Goal: Task Accomplishment & Management: Complete application form

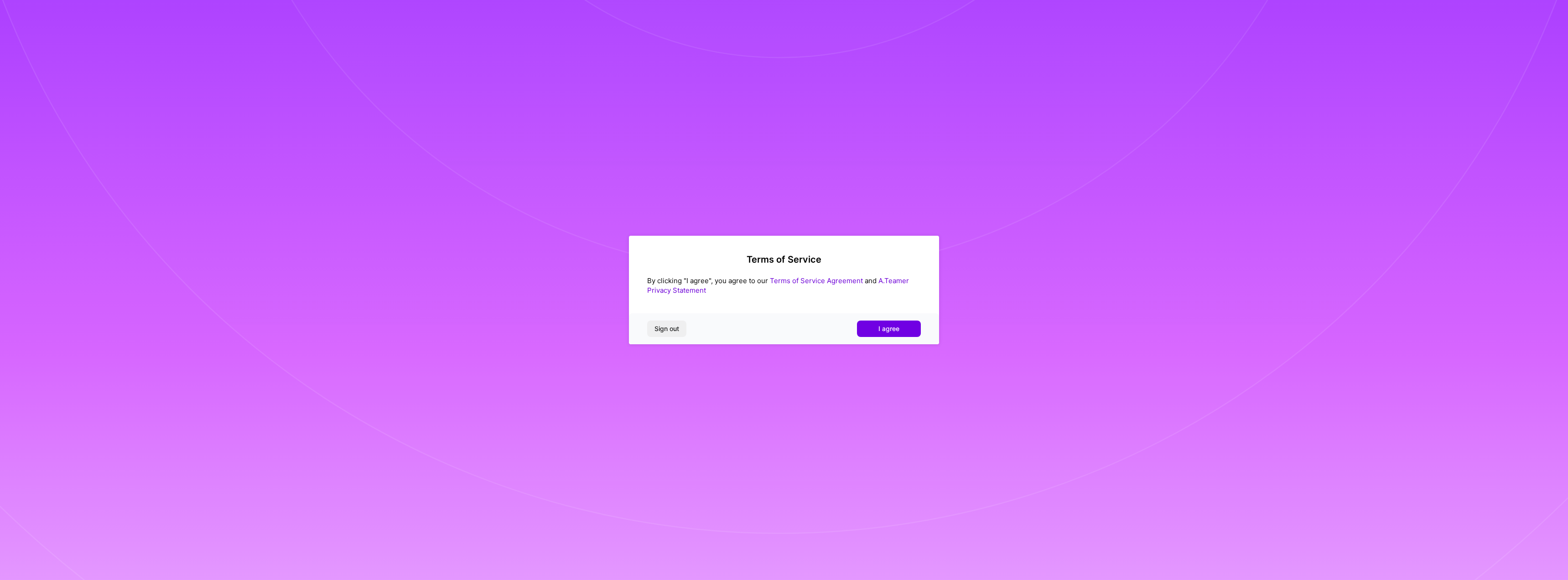
click at [888, 319] on div "Sign out I agree" at bounding box center [784, 328] width 310 height 31
click at [890, 327] on span "I agree" at bounding box center [888, 329] width 21 height 9
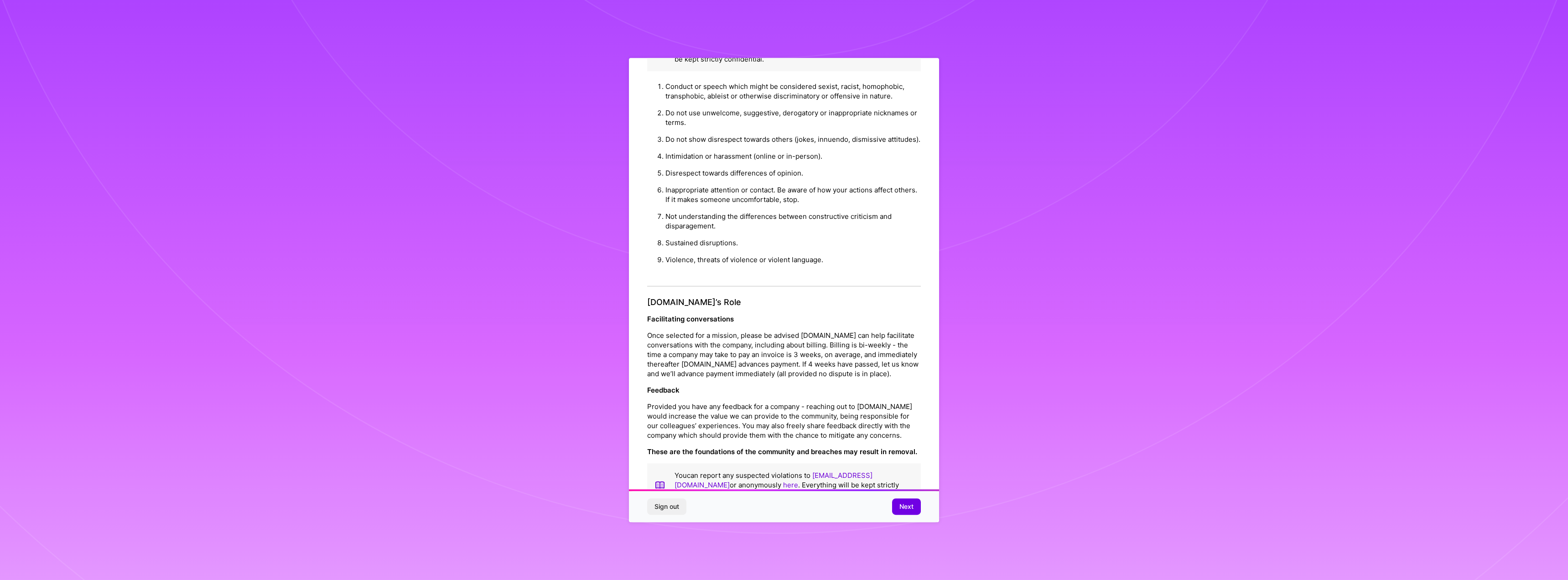
scroll to position [34, 0]
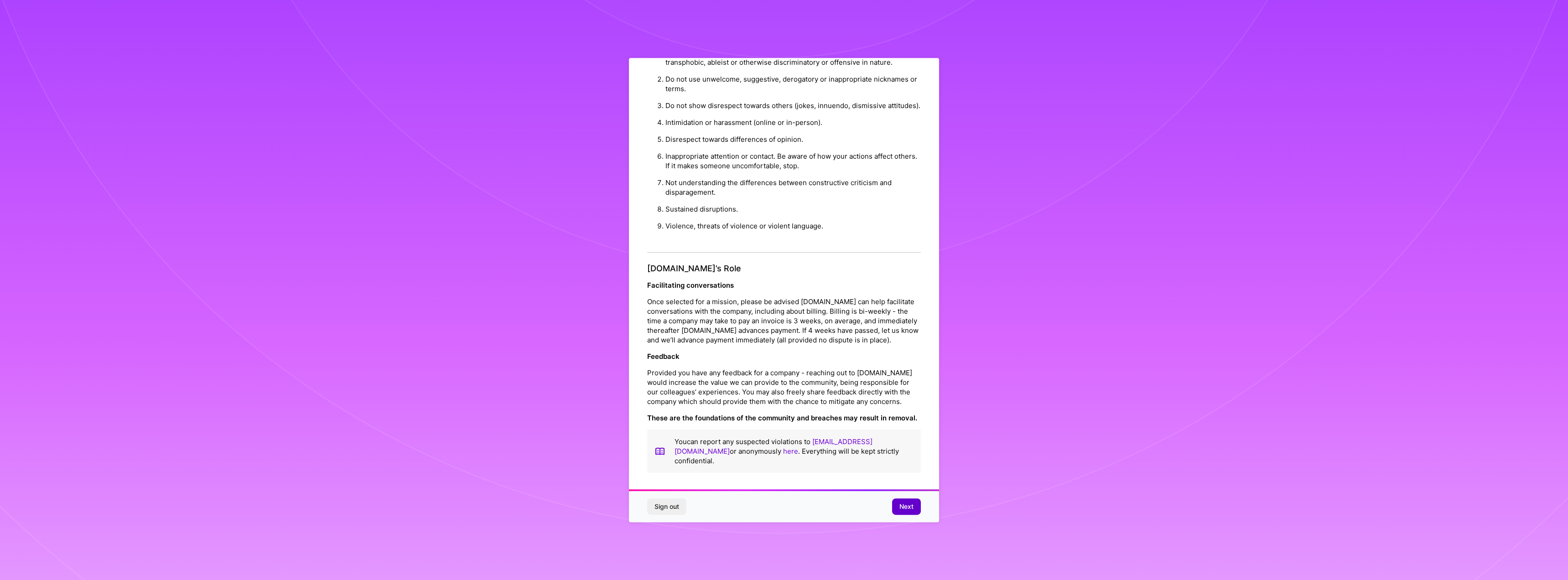
click at [907, 505] on span "Next" at bounding box center [907, 506] width 14 height 9
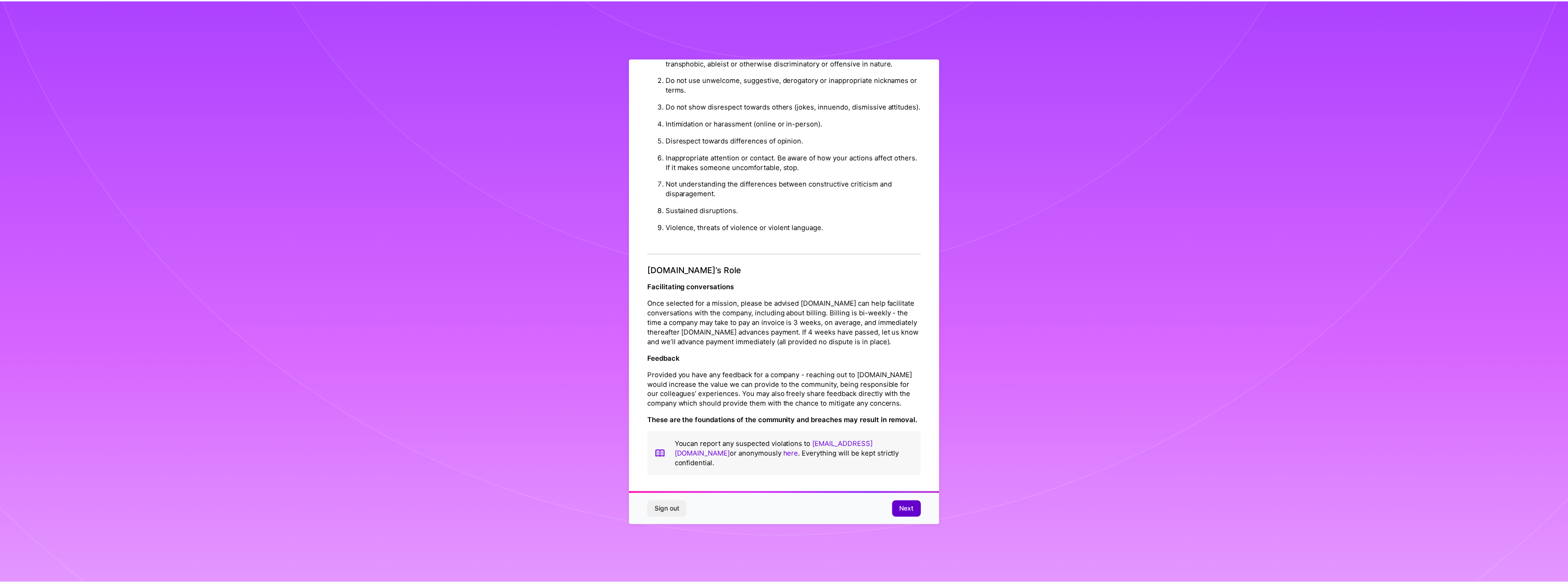
scroll to position [0, 0]
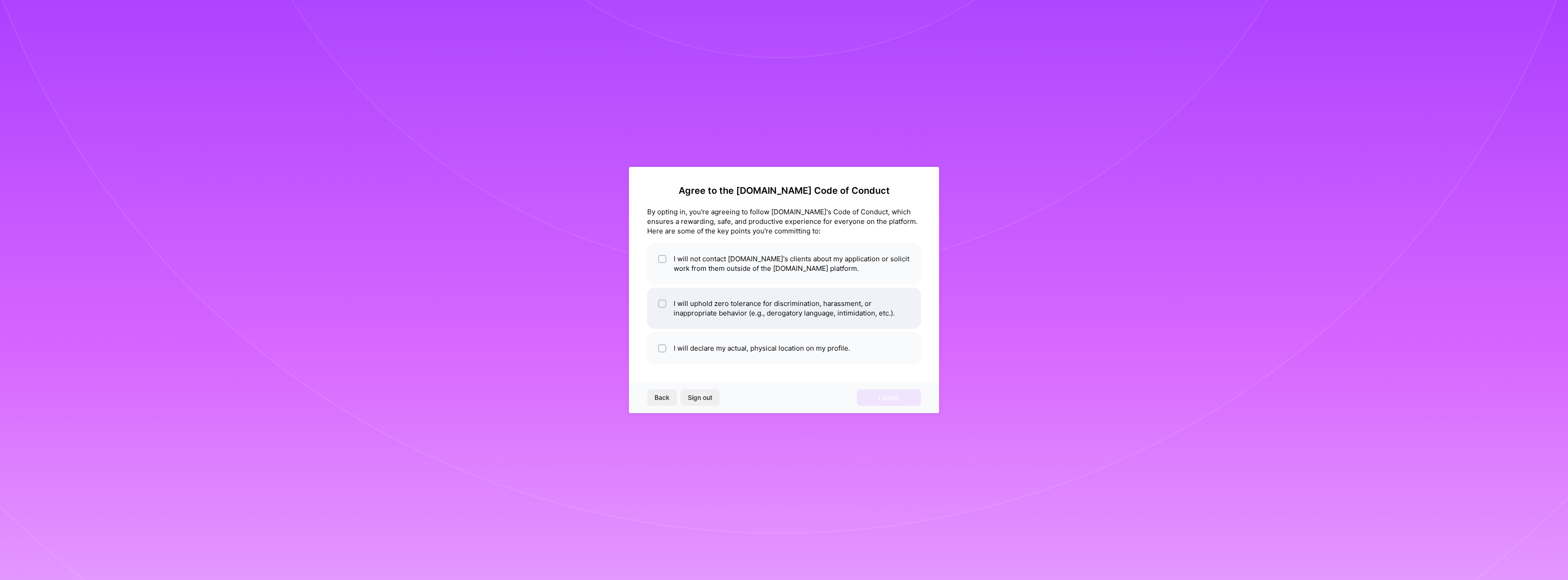
click at [778, 309] on li "I will uphold zero tolerance for discrimination, harassment, or inappropriate b…" at bounding box center [783, 308] width 274 height 41
checkbox input "true"
click at [798, 268] on li "I will not contact [DOMAIN_NAME]'s clients about my application or solicit work…" at bounding box center [783, 263] width 274 height 41
checkbox input "true"
click at [758, 342] on li "I will declare my actual, physical location on my profile." at bounding box center [783, 348] width 274 height 32
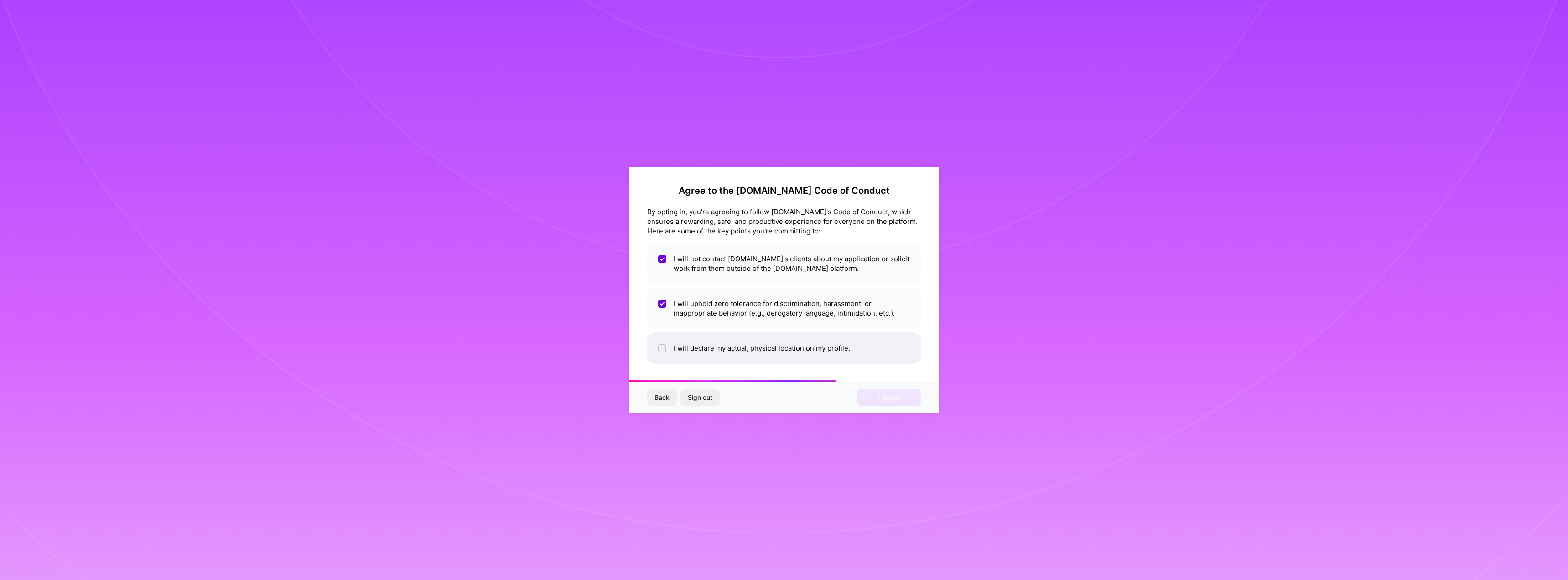
checkbox input "true"
click at [886, 390] on div "Back Sign out I agree" at bounding box center [784, 397] width 310 height 31
click at [887, 393] on span "I agree" at bounding box center [888, 398] width 21 height 9
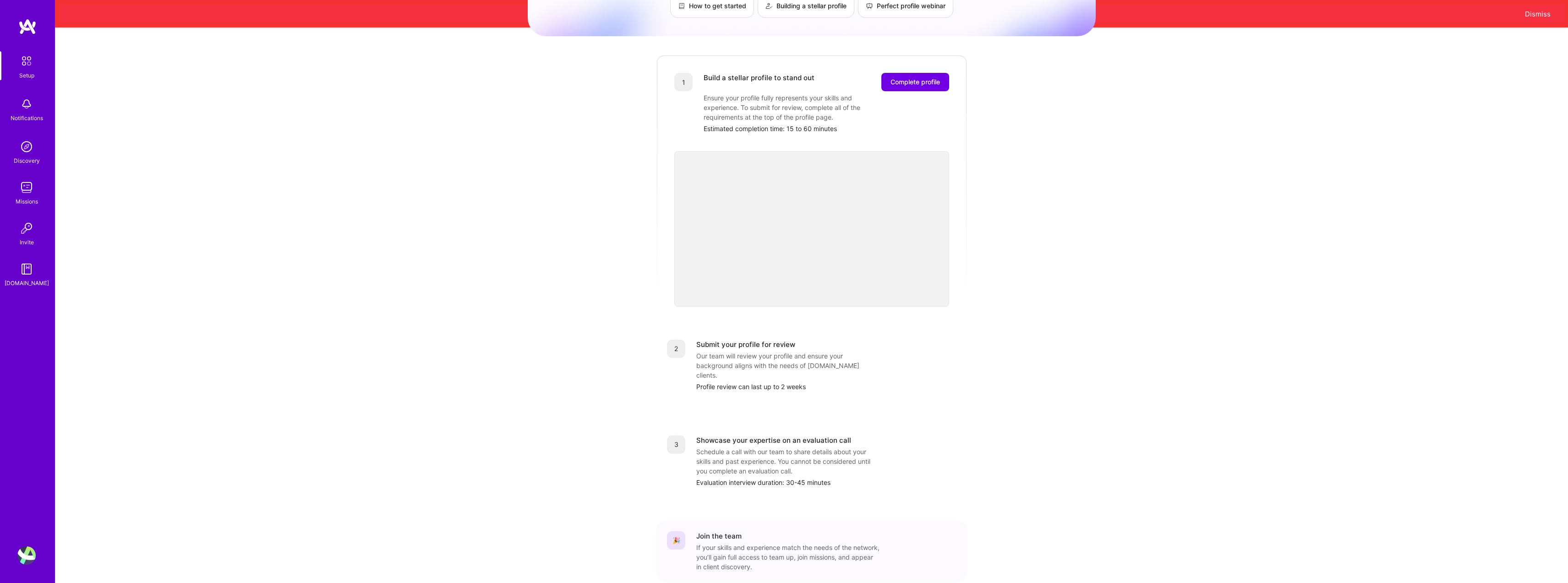
scroll to position [141, 0]
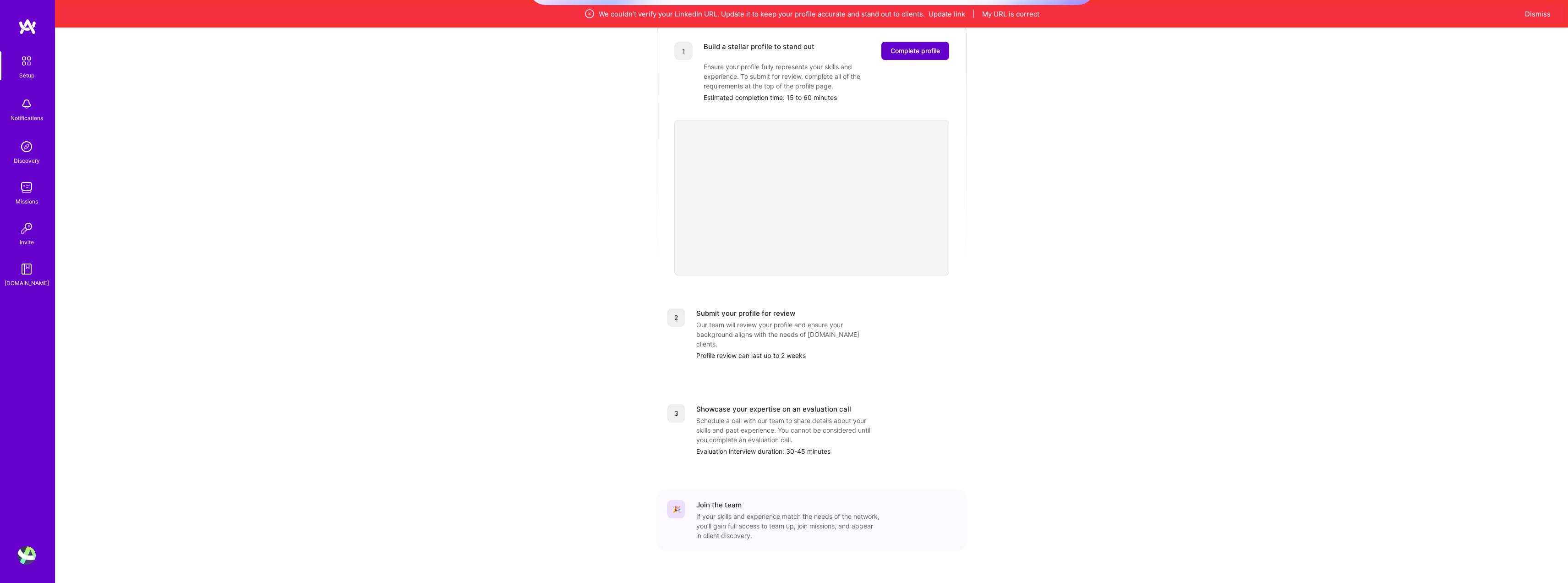
click at [938, 46] on span "Complete profile" at bounding box center [915, 51] width 50 height 9
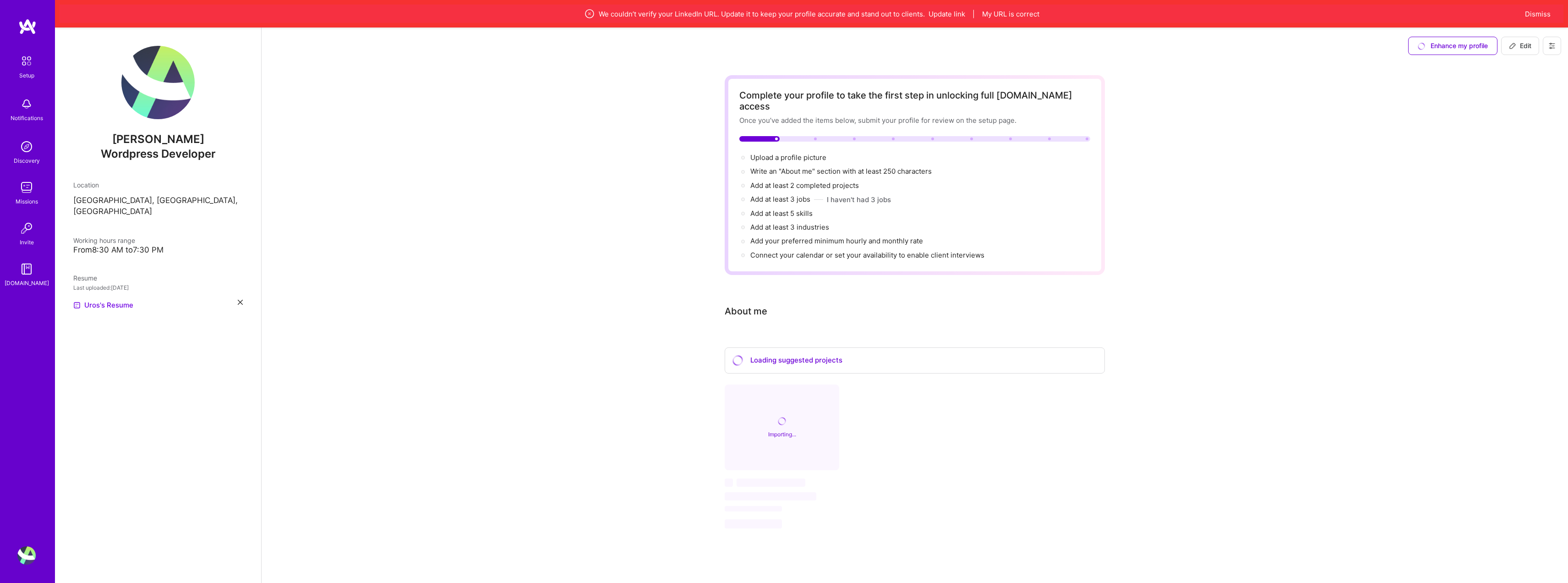
click at [482, 226] on div "Complete your profile to take the first step in unlocking full [DOMAIN_NAME] ac…" at bounding box center [915, 316] width 1307 height 504
